Goal: Information Seeking & Learning: Check status

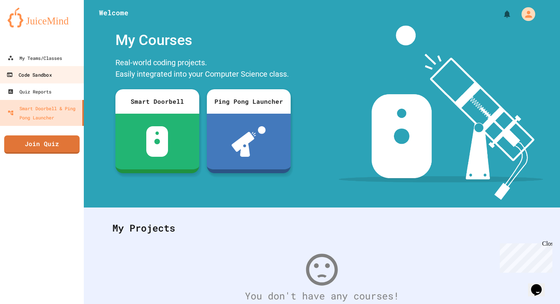
click at [41, 77] on div "Code Sandbox" at bounding box center [28, 75] width 45 height 10
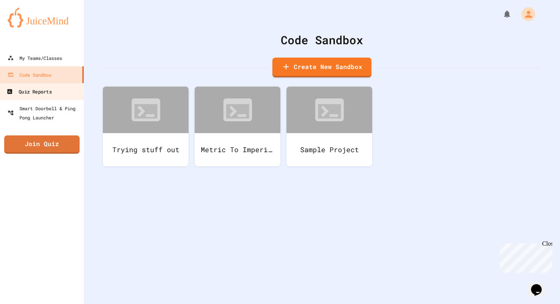
click at [45, 92] on div "Quiz Reports" at bounding box center [28, 92] width 45 height 10
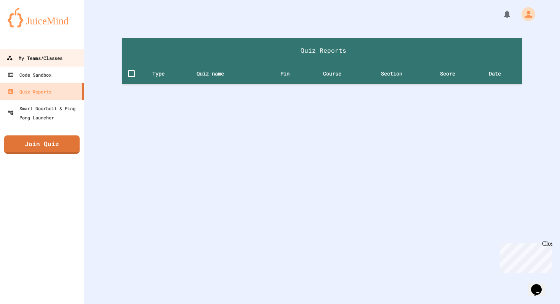
click at [50, 59] on div "My Teams/Classes" at bounding box center [34, 58] width 56 height 10
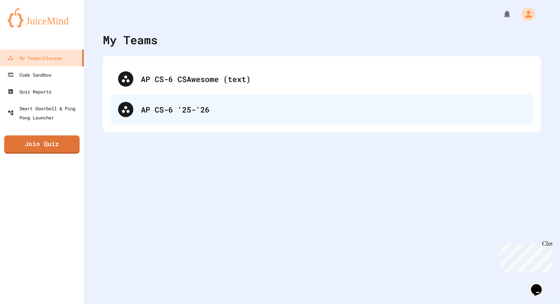
click at [160, 101] on div "AP CS-6 '25-'26" at bounding box center [321, 109] width 423 height 30
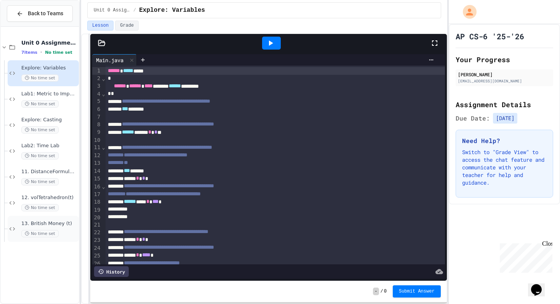
click at [58, 224] on span "13. British Money (t)" at bounding box center [49, 223] width 56 height 6
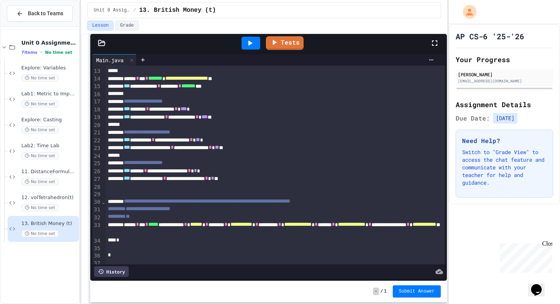
scroll to position [96, 0]
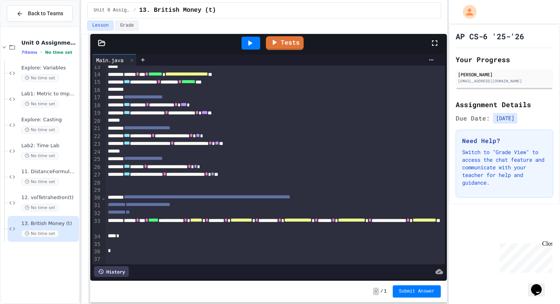
click at [251, 39] on icon at bounding box center [249, 42] width 9 height 9
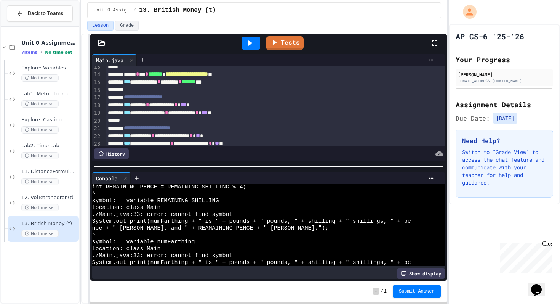
scroll to position [0, 0]
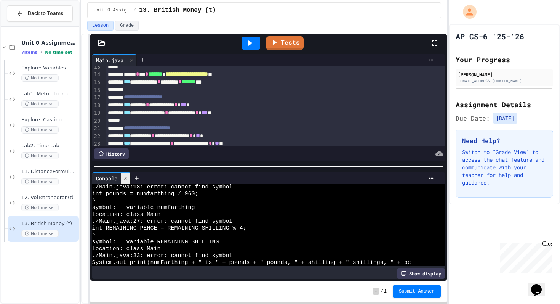
click at [127, 178] on icon at bounding box center [125, 177] width 5 height 5
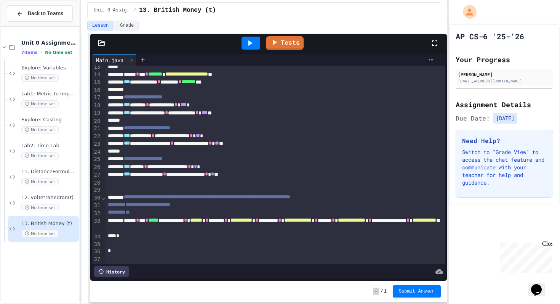
click at [250, 43] on icon at bounding box center [250, 42] width 4 height 5
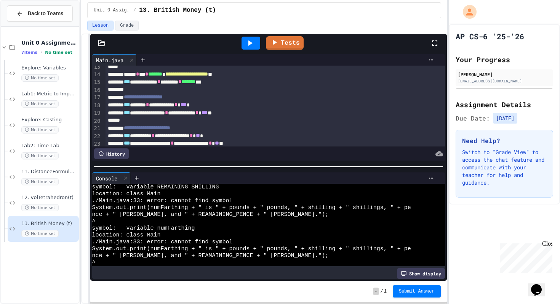
scroll to position [336, 0]
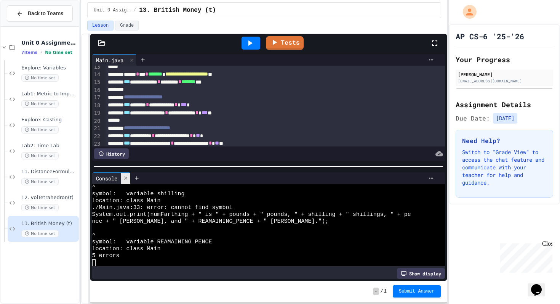
click at [126, 178] on icon at bounding box center [125, 177] width 5 height 5
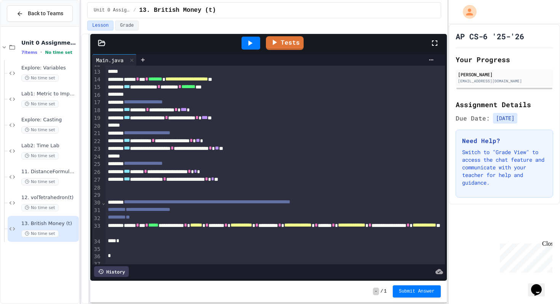
scroll to position [96, 0]
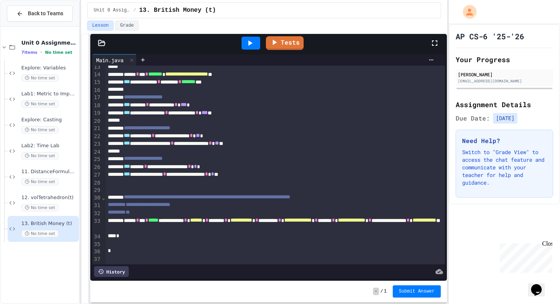
click at [253, 43] on icon at bounding box center [249, 42] width 9 height 9
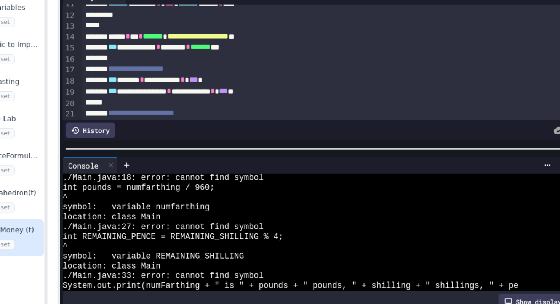
scroll to position [83, 0]
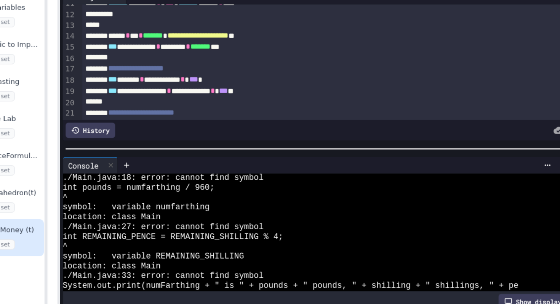
click at [187, 116] on div "**********" at bounding box center [275, 118] width 339 height 8
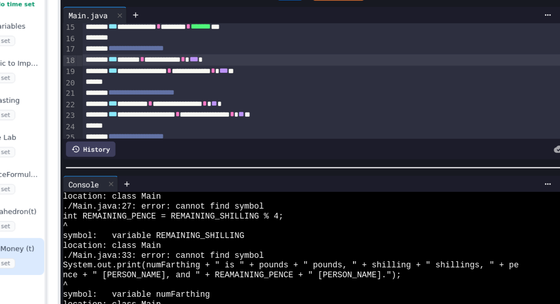
scroll to position [28, 0]
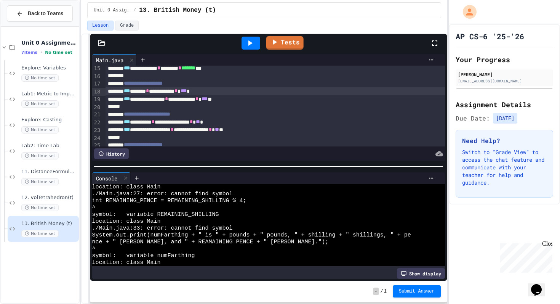
click at [246, 43] on icon at bounding box center [249, 42] width 9 height 9
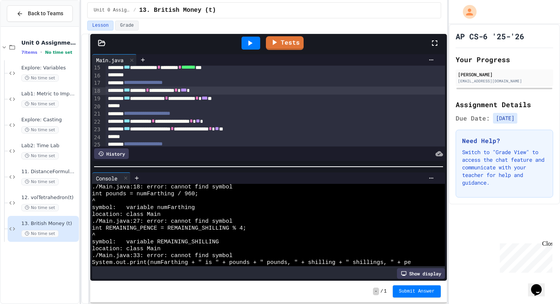
scroll to position [105, 0]
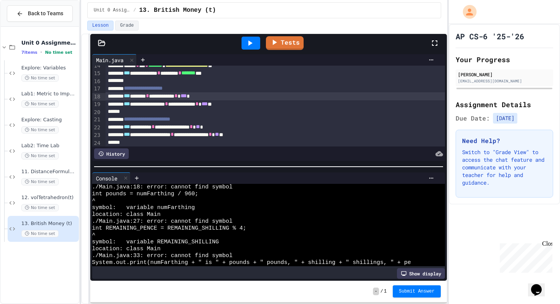
click at [210, 98] on div "**********" at bounding box center [275, 96] width 339 height 8
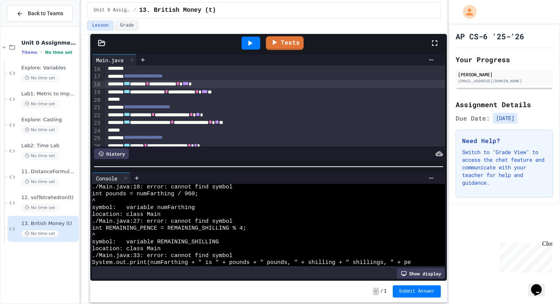
scroll to position [120, 0]
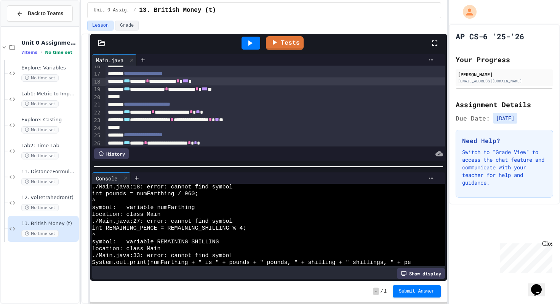
click at [252, 46] on icon at bounding box center [249, 42] width 9 height 9
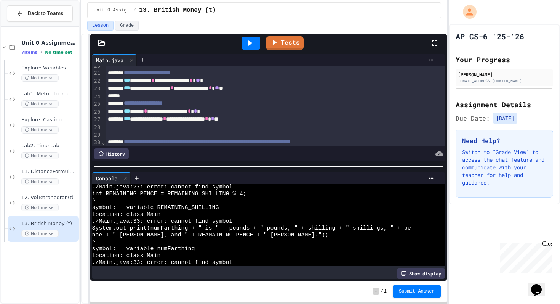
scroll to position [150, 0]
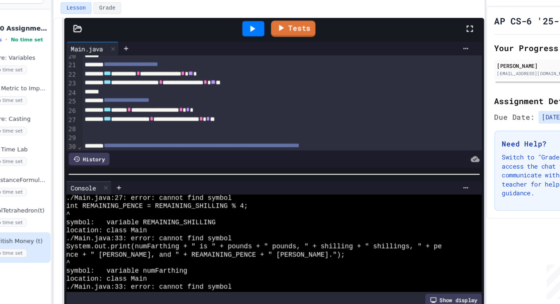
click at [261, 121] on div "**********" at bounding box center [275, 120] width 339 height 8
click at [249, 39] on icon at bounding box center [249, 42] width 9 height 9
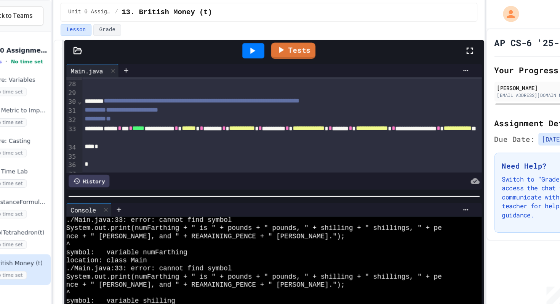
scroll to position [211, 0]
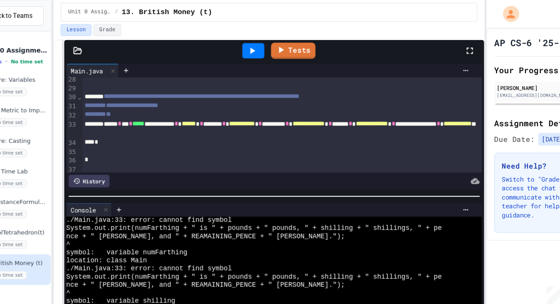
click at [197, 115] on div "**********" at bounding box center [275, 109] width 339 height 16
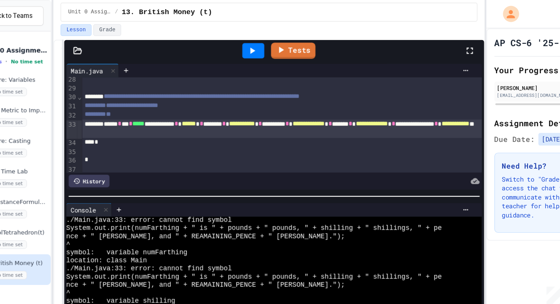
click at [248, 39] on icon at bounding box center [249, 42] width 9 height 9
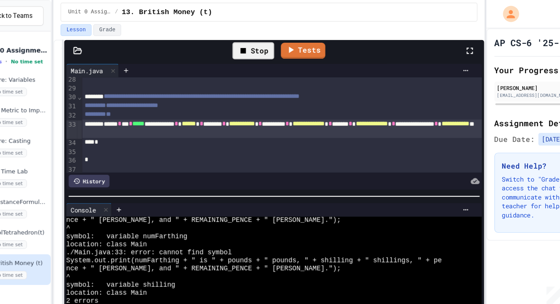
scroll to position [14, 0]
click at [223, 108] on div "**********" at bounding box center [275, 109] width 339 height 16
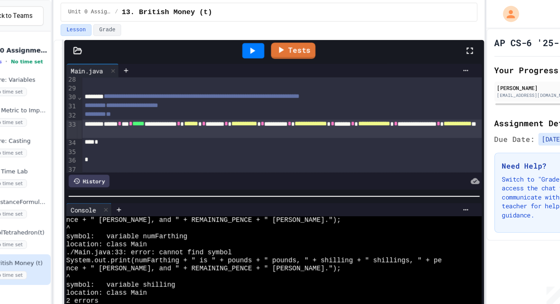
click at [254, 43] on icon at bounding box center [249, 42] width 9 height 9
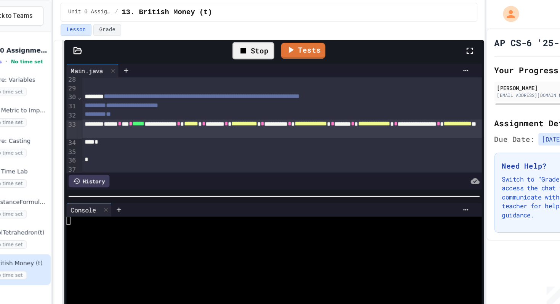
scroll to position [0, 0]
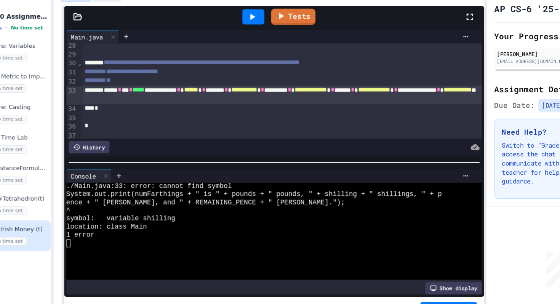
click at [298, 116] on div "**********" at bounding box center [275, 109] width 339 height 16
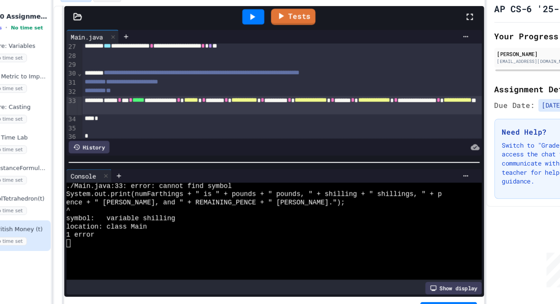
scroll to position [204, 0]
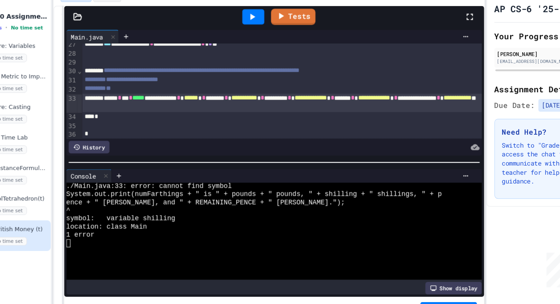
click at [250, 42] on icon at bounding box center [250, 42] width 4 height 5
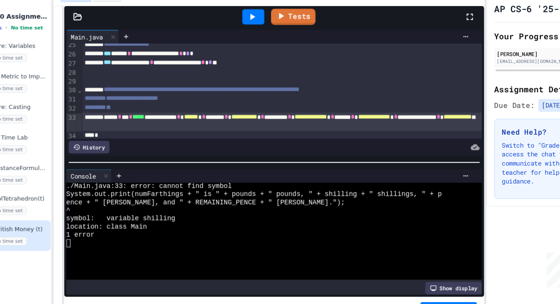
scroll to position [191, 0]
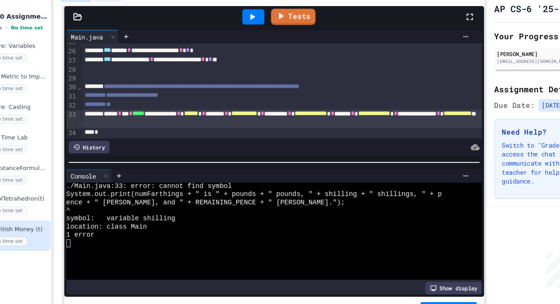
click at [364, 128] on div "**********" at bounding box center [275, 130] width 339 height 16
click at [252, 38] on icon at bounding box center [249, 42] width 9 height 9
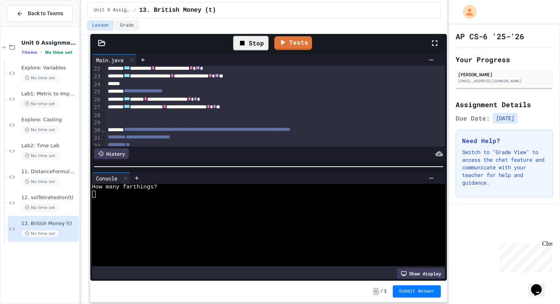
scroll to position [214, 0]
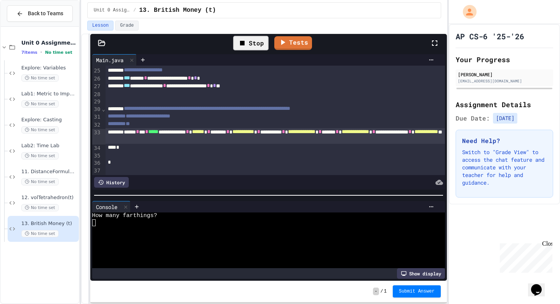
click at [164, 195] on div at bounding box center [268, 195] width 357 height 8
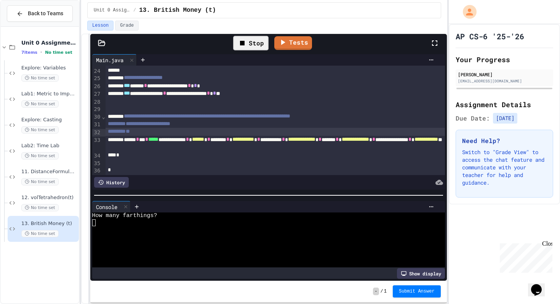
click at [146, 134] on div "**" at bounding box center [275, 132] width 339 height 8
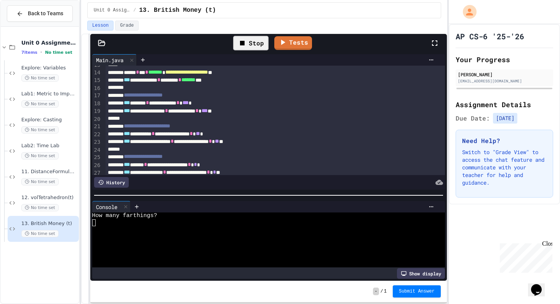
scroll to position [85, 0]
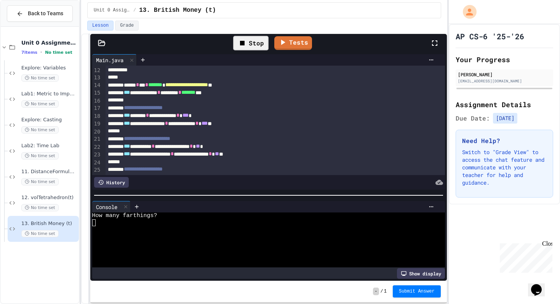
click at [192, 86] on div "**********" at bounding box center [275, 85] width 339 height 8
click at [260, 39] on div "Stop" at bounding box center [250, 43] width 35 height 14
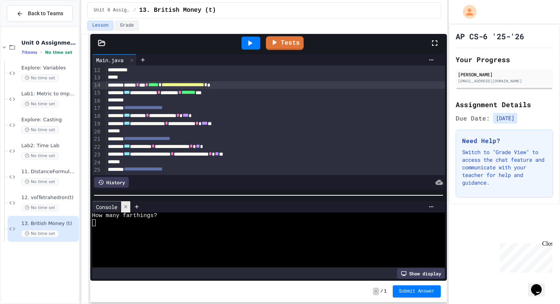
click at [126, 210] on div at bounding box center [125, 206] width 9 height 11
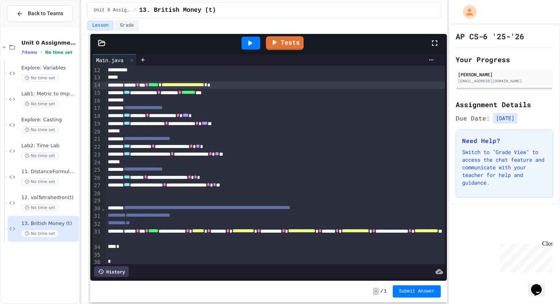
click at [255, 42] on div at bounding box center [251, 43] width 19 height 13
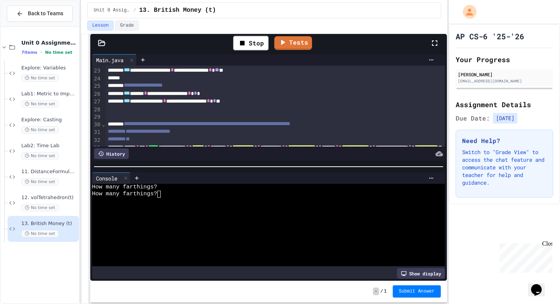
scroll to position [173, 0]
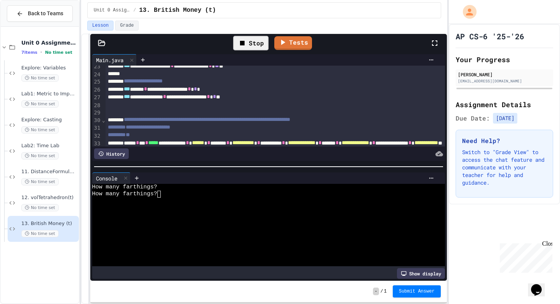
click at [242, 45] on icon at bounding box center [242, 43] width 5 height 5
click at [128, 179] on icon at bounding box center [125, 177] width 5 height 5
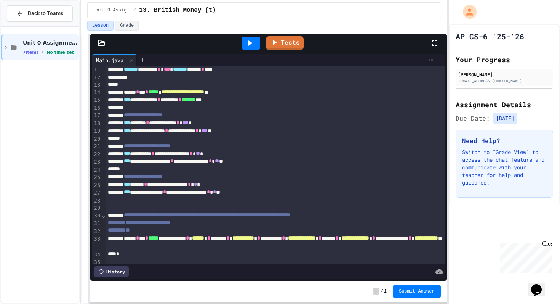
scroll to position [79, 0]
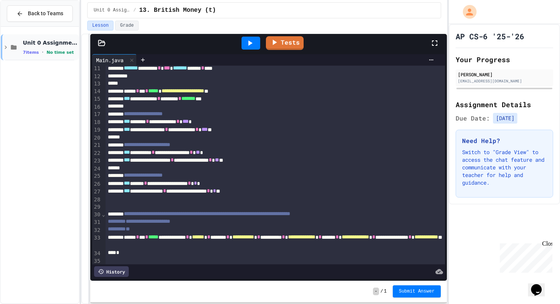
click at [11, 50] on icon at bounding box center [13, 47] width 9 height 7
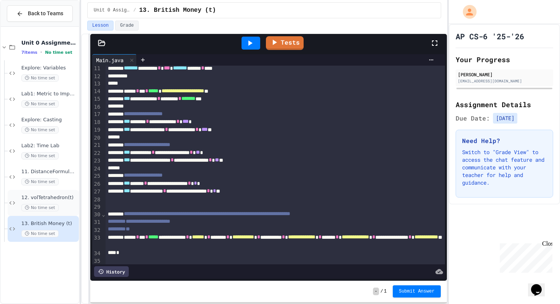
click at [67, 206] on div "No time set" at bounding box center [49, 207] width 56 height 7
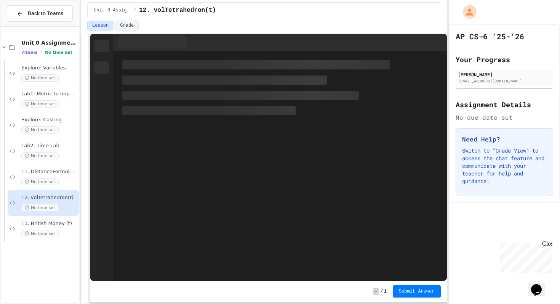
click at [66, 175] on div "11. DistanceFormula (t) No time set" at bounding box center [49, 176] width 56 height 17
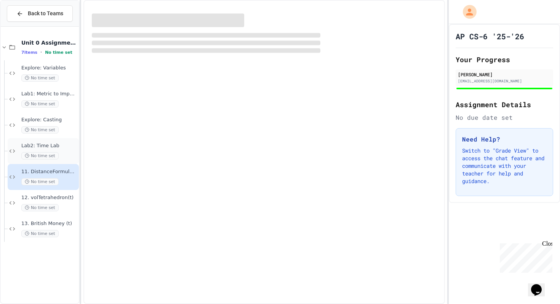
click at [64, 147] on span "Lab2: Time Lab" at bounding box center [49, 145] width 56 height 6
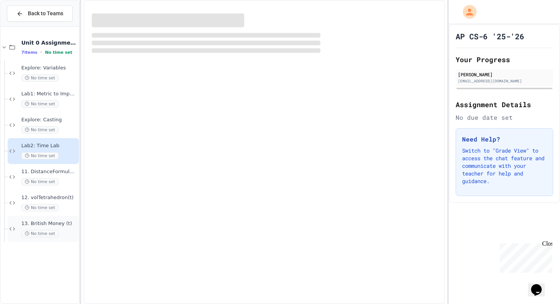
click at [62, 231] on div "No time set" at bounding box center [49, 233] width 56 height 7
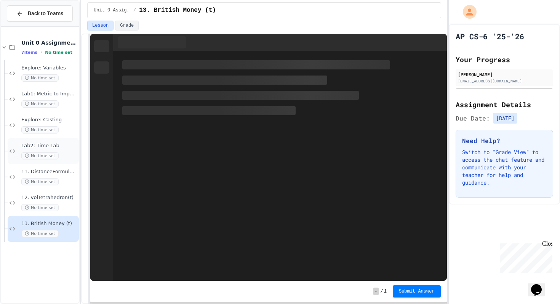
click at [63, 147] on span "Lab2: Time Lab" at bounding box center [49, 145] width 56 height 6
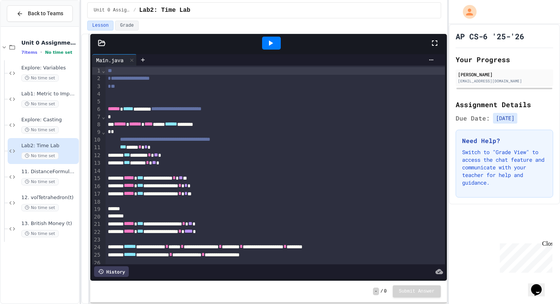
scroll to position [239, 0]
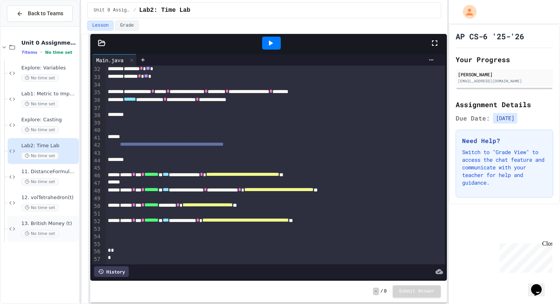
click at [41, 229] on div "13. British Money (t) No time set" at bounding box center [49, 228] width 56 height 17
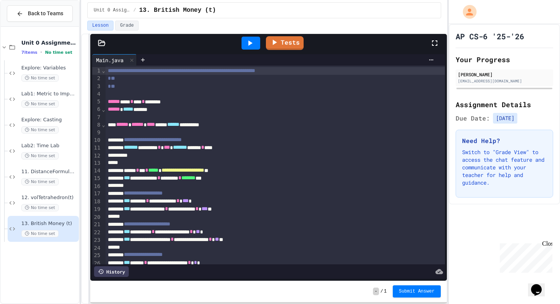
scroll to position [96, 0]
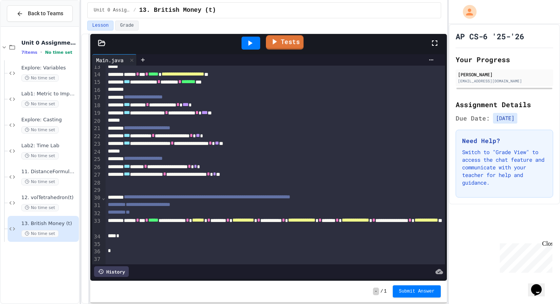
click at [285, 40] on link "Tests" at bounding box center [285, 42] width 38 height 14
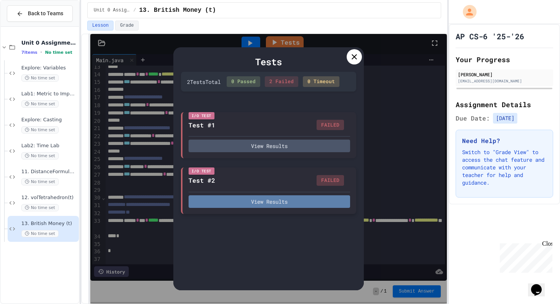
click at [235, 204] on button "View Results" at bounding box center [270, 201] width 162 height 13
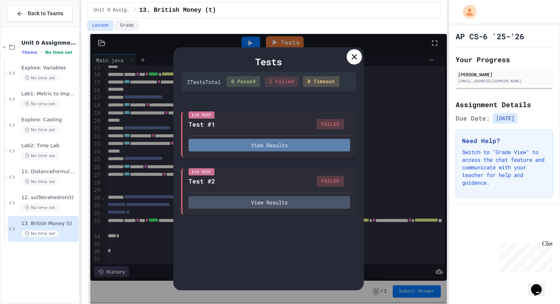
click at [287, 147] on button "View Results" at bounding box center [270, 145] width 162 height 13
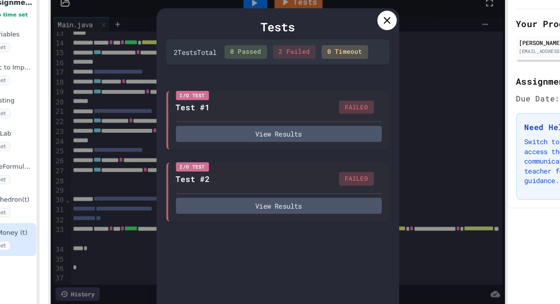
click at [356, 58] on icon at bounding box center [354, 56] width 9 height 9
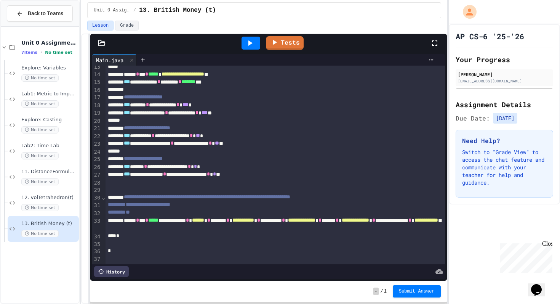
click at [242, 47] on div at bounding box center [251, 43] width 19 height 13
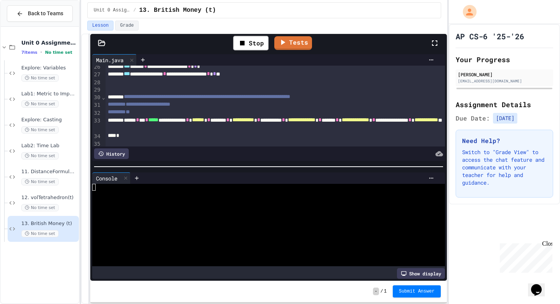
scroll to position [214, 0]
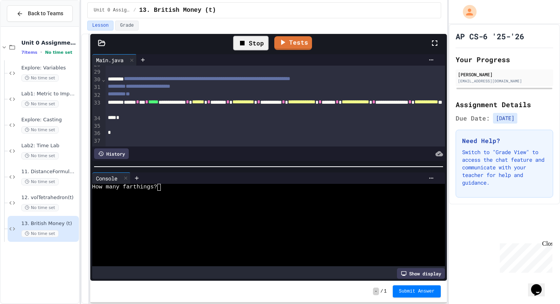
click at [259, 44] on div "Stop" at bounding box center [250, 43] width 35 height 14
click at [128, 180] on icon at bounding box center [125, 177] width 5 height 5
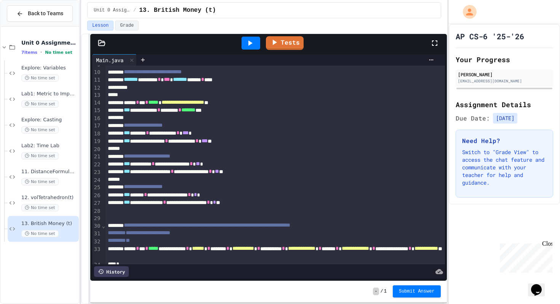
scroll to position [72, 0]
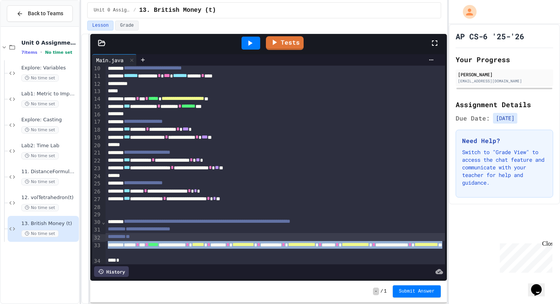
drag, startPoint x: 293, startPoint y: 255, endPoint x: 149, endPoint y: 238, distance: 144.3
click at [149, 238] on div "**********" at bounding box center [275, 141] width 339 height 294
click at [133, 246] on div "**********" at bounding box center [275, 249] width 339 height 16
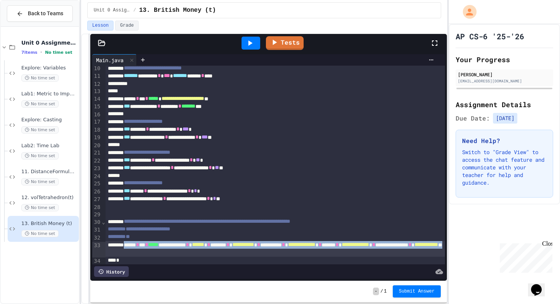
drag, startPoint x: 134, startPoint y: 246, endPoint x: 309, endPoint y: 254, distance: 175.0
click at [309, 254] on div "**********" at bounding box center [275, 249] width 339 height 16
copy div "**********"
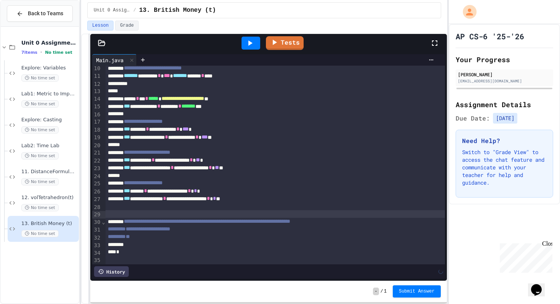
click at [197, 213] on div at bounding box center [275, 214] width 339 height 8
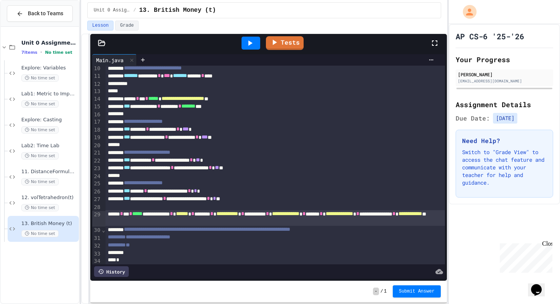
click at [109, 214] on div "**********" at bounding box center [275, 218] width 339 height 16
click at [245, 43] on div at bounding box center [251, 43] width 19 height 13
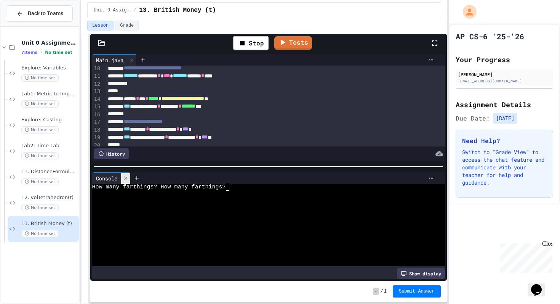
click at [126, 179] on icon at bounding box center [125, 177] width 5 height 5
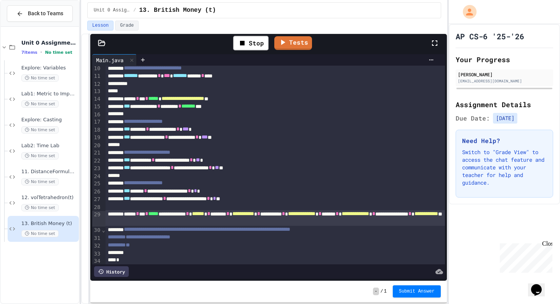
click at [232, 247] on div "**" at bounding box center [275, 245] width 339 height 8
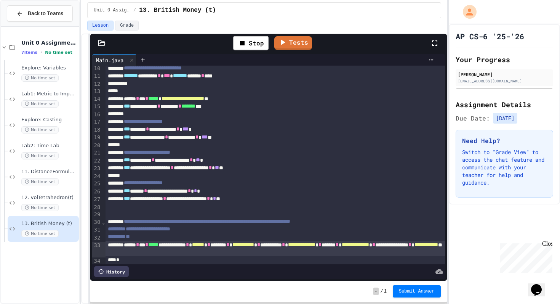
click at [300, 255] on div "**********" at bounding box center [275, 249] width 339 height 16
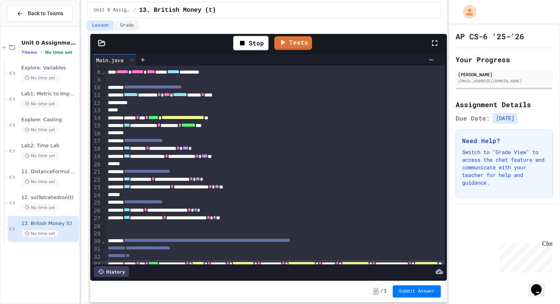
scroll to position [96, 0]
